Goal: Use online tool/utility

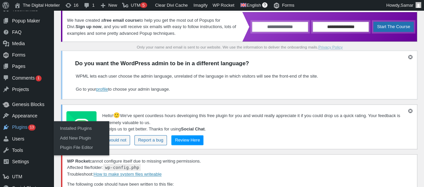
scroll to position [302, 0]
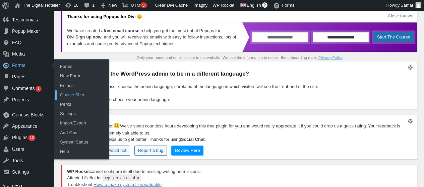
click at [73, 95] on link "Google Sheet" at bounding box center [82, 95] width 54 height 9
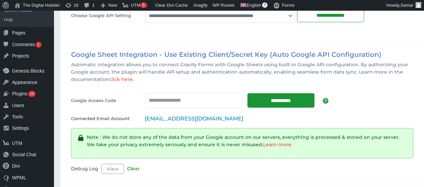
scroll to position [704, 0]
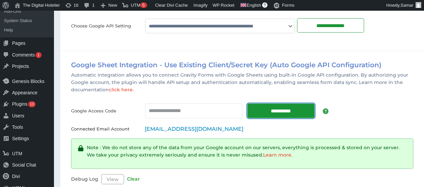
click at [268, 112] on input "**********" at bounding box center [280, 111] width 67 height 14
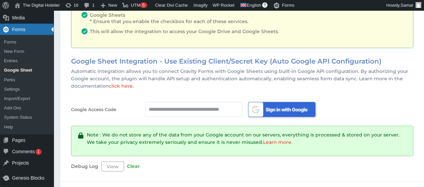
scroll to position [782, 0]
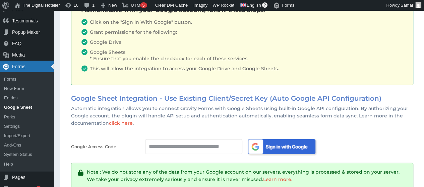
click at [256, 140] on img at bounding box center [282, 148] width 70 height 18
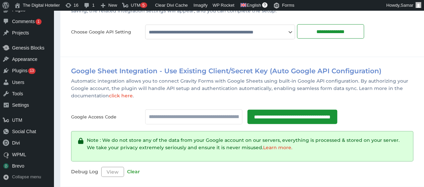
scroll to position [700, 0]
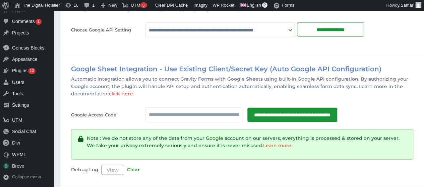
click at [132, 167] on link "Clear" at bounding box center [133, 170] width 13 height 6
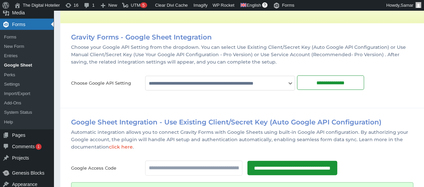
scroll to position [645, 0]
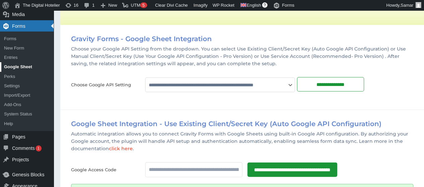
click at [13, 63] on link "Google Sheet" at bounding box center [27, 66] width 54 height 9
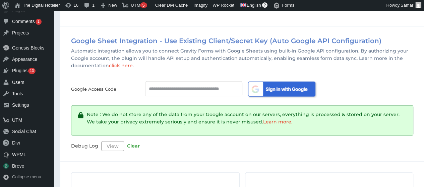
scroll to position [737, 0]
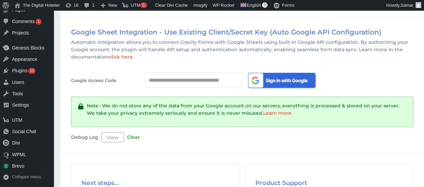
click at [259, 135] on p "Debug Log View Clear" at bounding box center [242, 138] width 342 height 10
